Goal: Information Seeking & Learning: Learn about a topic

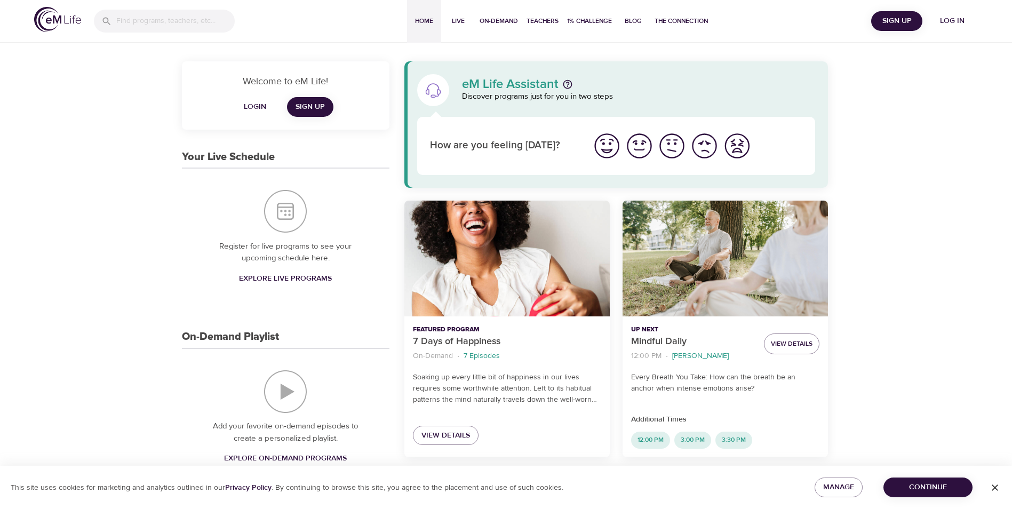
click at [670, 141] on img "I'm feeling ok" at bounding box center [671, 145] width 29 height 29
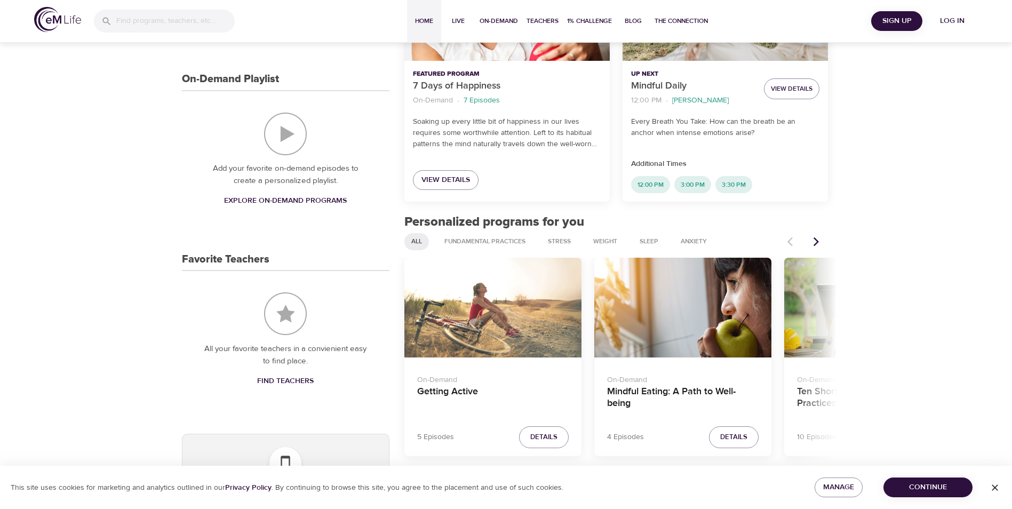
scroll to position [267, 0]
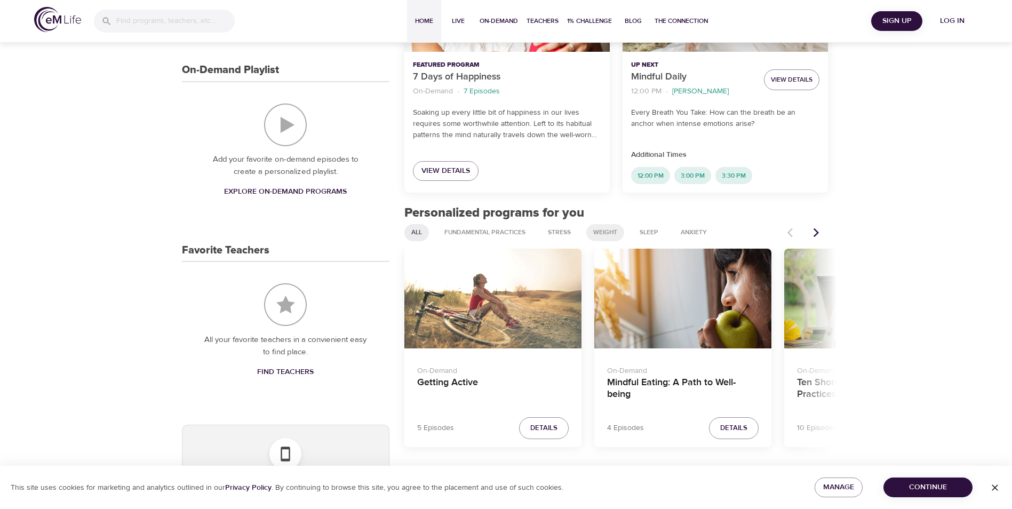
click at [605, 232] on span "Weight" at bounding box center [605, 232] width 37 height 9
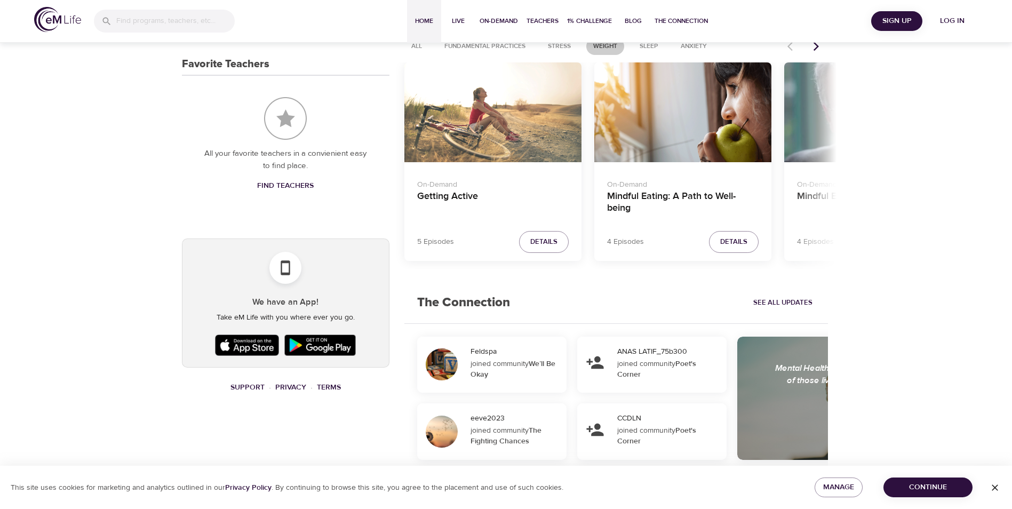
scroll to position [427, 0]
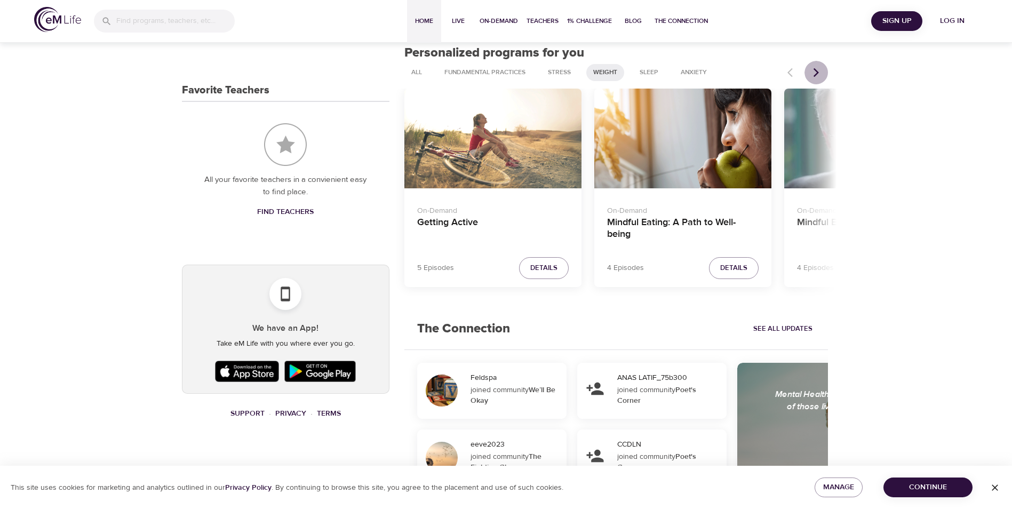
click at [817, 73] on icon "Next items" at bounding box center [815, 72] width 5 height 9
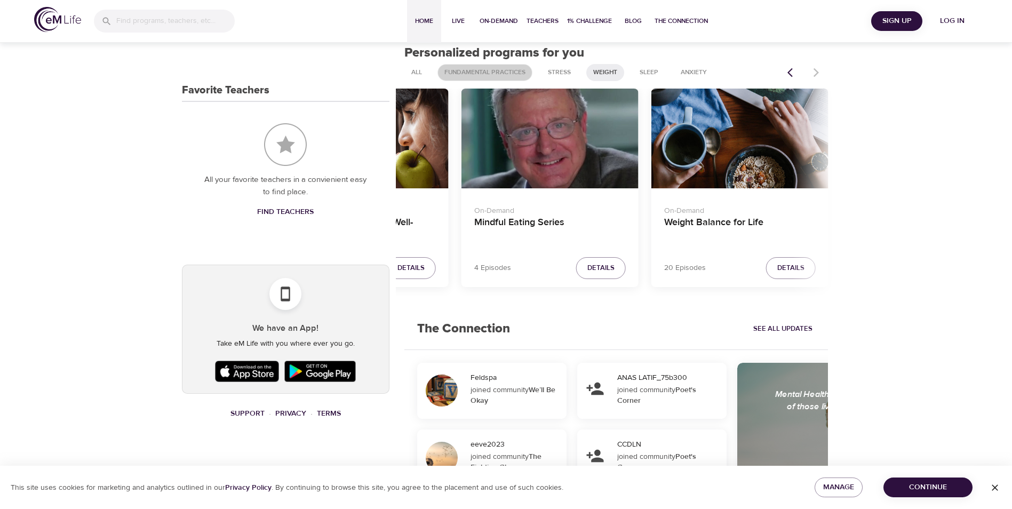
click at [489, 72] on span "Fundamental Practices" at bounding box center [485, 72] width 94 height 9
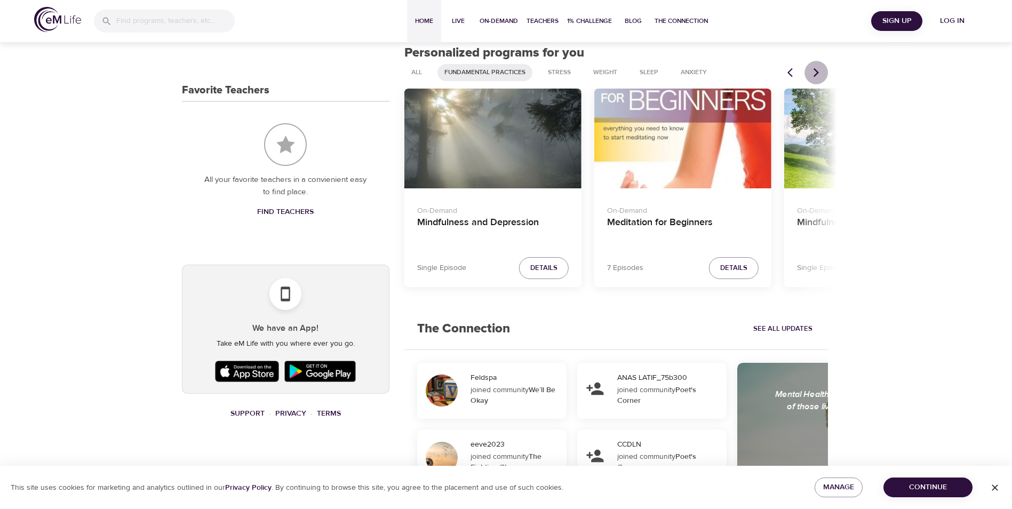
click at [815, 73] on icon "Next items" at bounding box center [816, 72] width 11 height 11
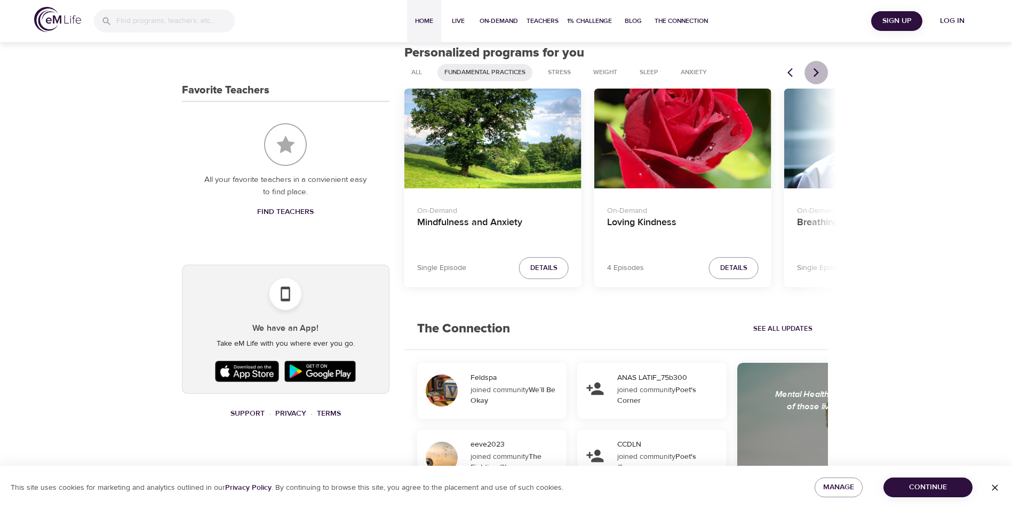
click at [815, 73] on icon "Next items" at bounding box center [816, 72] width 11 height 11
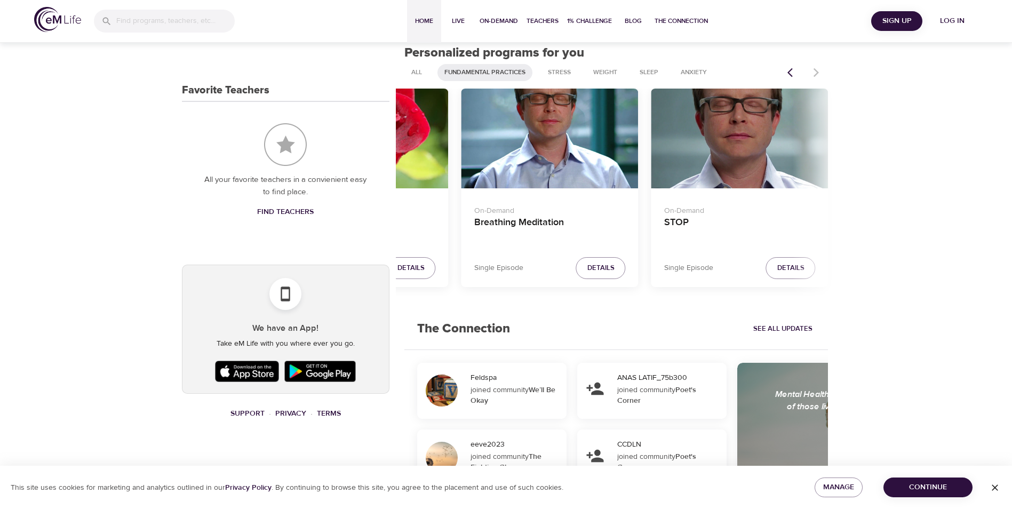
click at [815, 73] on div at bounding box center [804, 72] width 47 height 23
click at [602, 75] on span "Weight" at bounding box center [605, 72] width 37 height 9
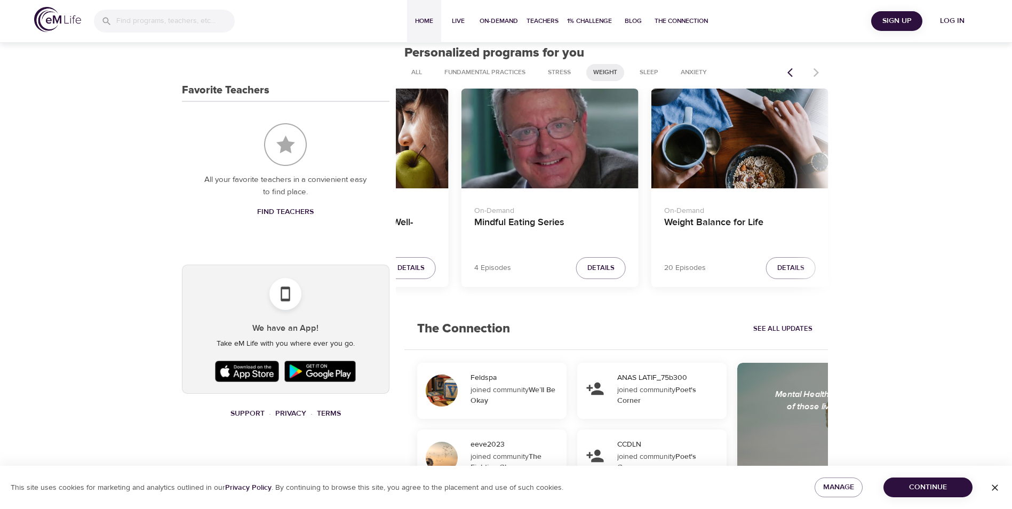
click at [778, 70] on div "All Fundamental Practices Stress Weight Sleep Anxiety" at bounding box center [592, 72] width 377 height 17
click at [777, 73] on div "All Fundamental Practices Stress Weight Sleep Anxiety" at bounding box center [592, 72] width 377 height 17
click at [608, 266] on span "Details" at bounding box center [600, 268] width 27 height 12
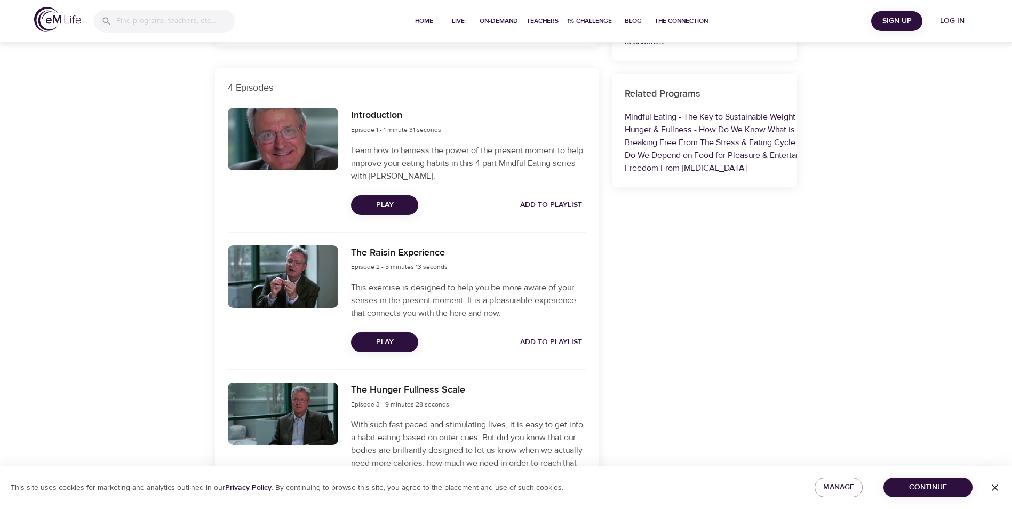
scroll to position [267, 0]
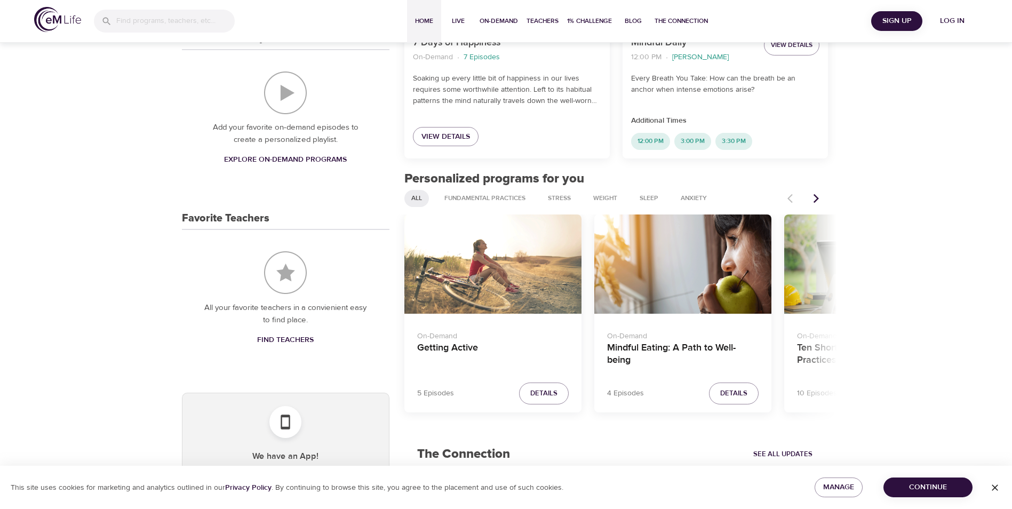
scroll to position [253, 0]
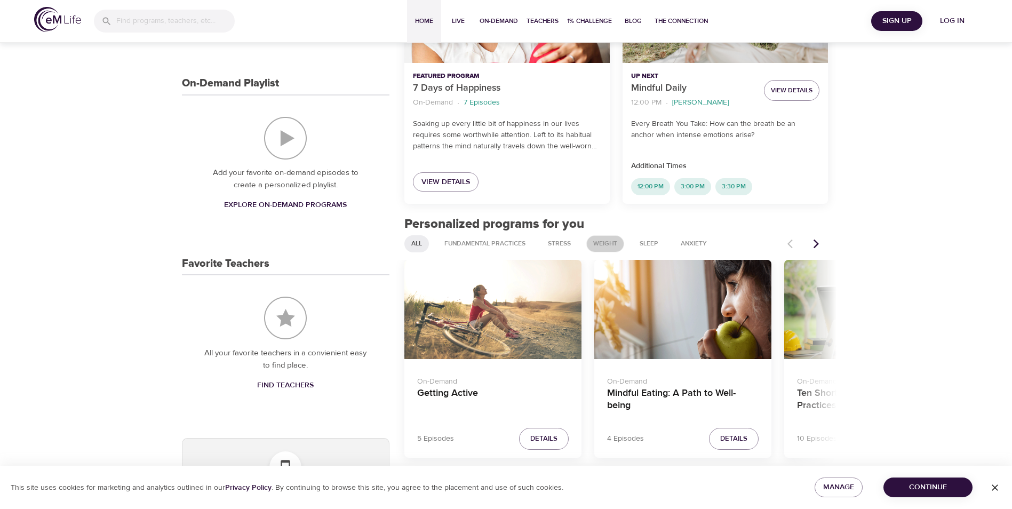
click at [606, 240] on span "Weight" at bounding box center [605, 243] width 37 height 9
click at [814, 246] on icon "Next items" at bounding box center [816, 243] width 11 height 11
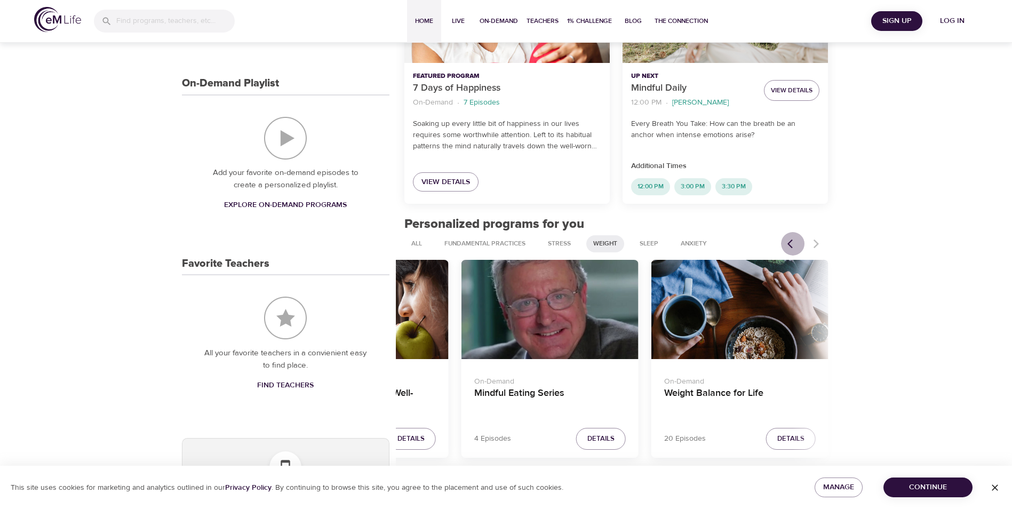
click at [790, 245] on icon "Previous items" at bounding box center [792, 243] width 11 height 11
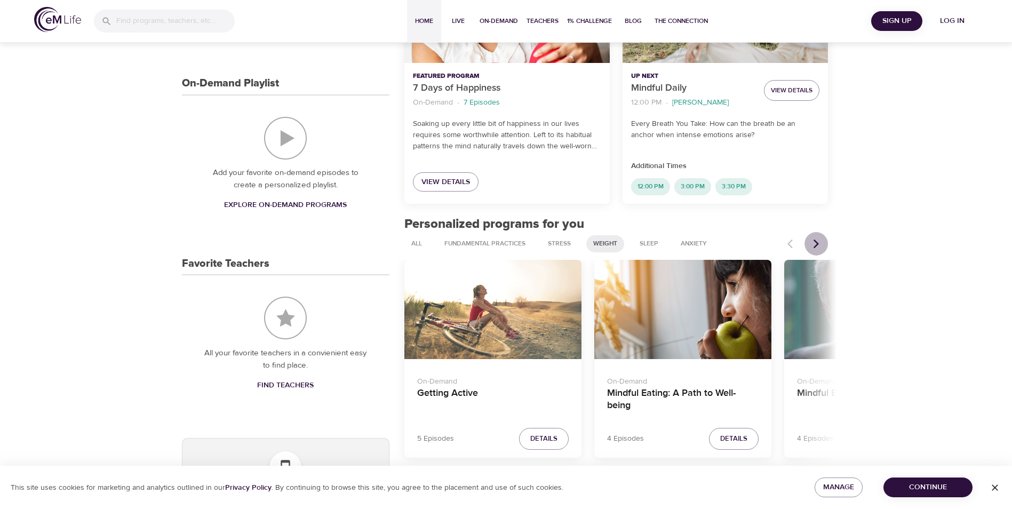
click at [814, 242] on icon "Next items" at bounding box center [816, 243] width 11 height 11
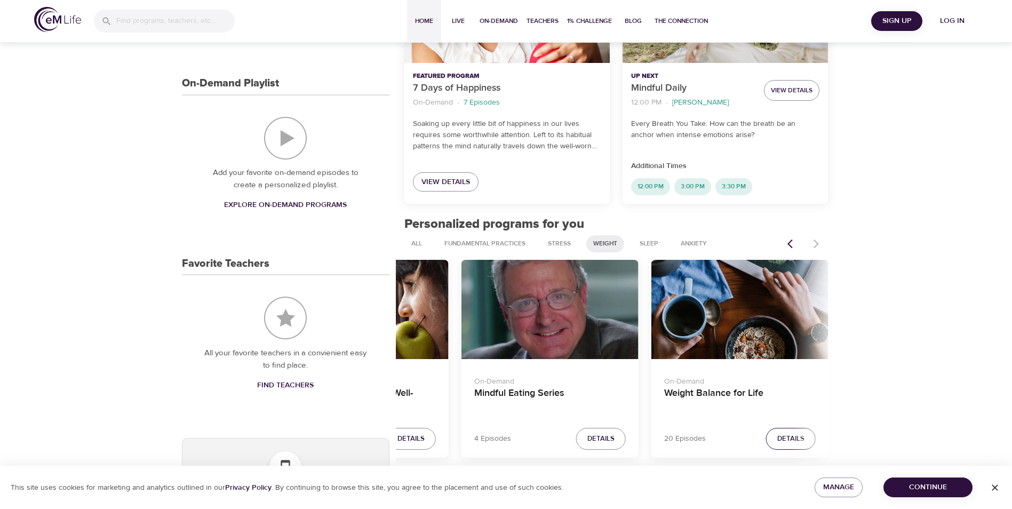
click at [783, 437] on span "Details" at bounding box center [790, 438] width 27 height 12
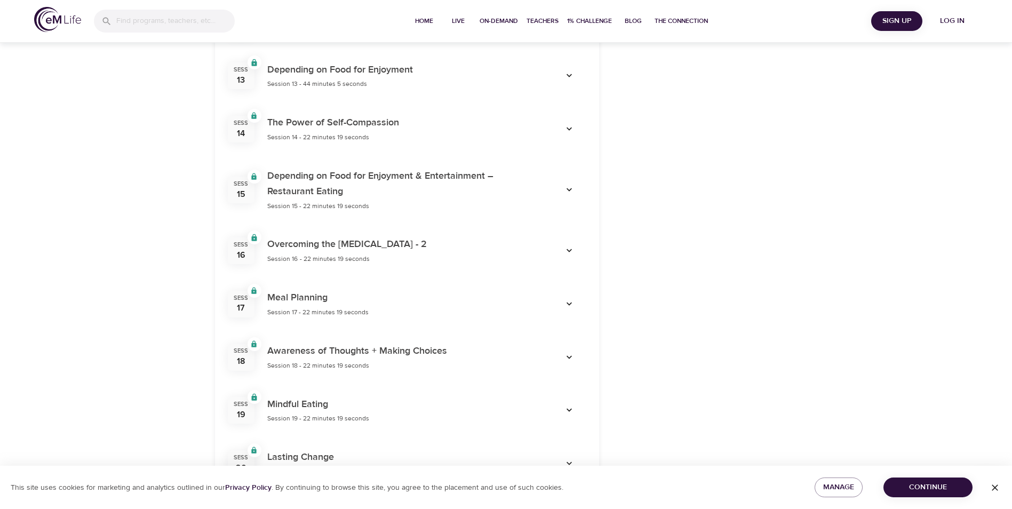
scroll to position [1120, 0]
